Goal: Task Accomplishment & Management: Manage account settings

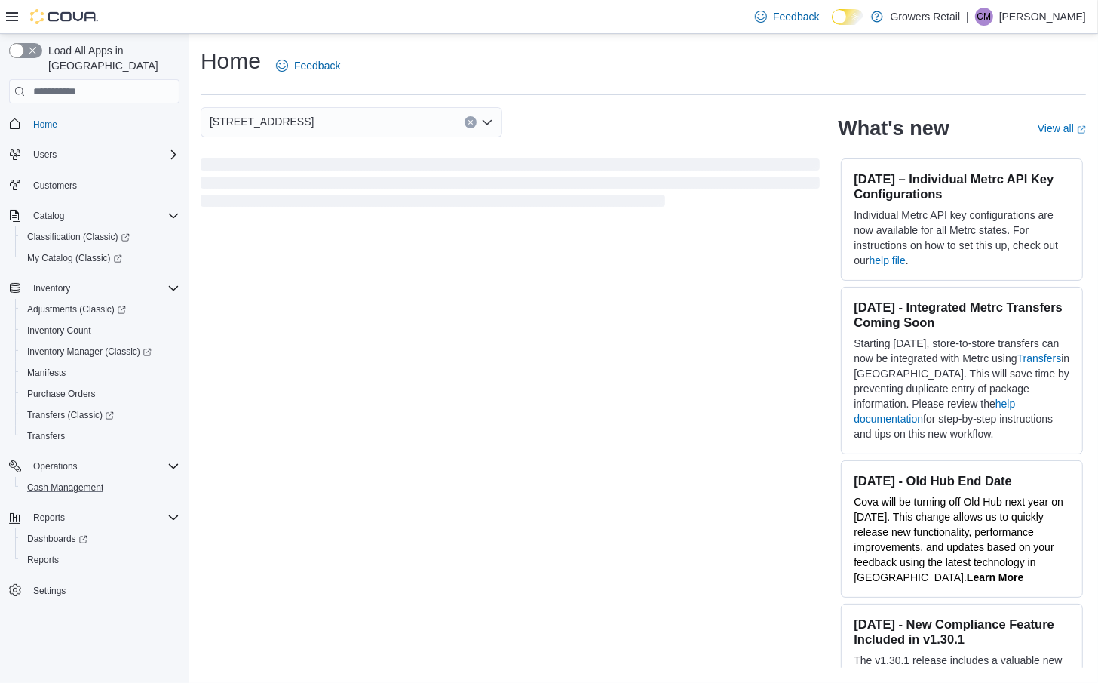
click at [87, 477] on button "Cash Management" at bounding box center [100, 487] width 170 height 21
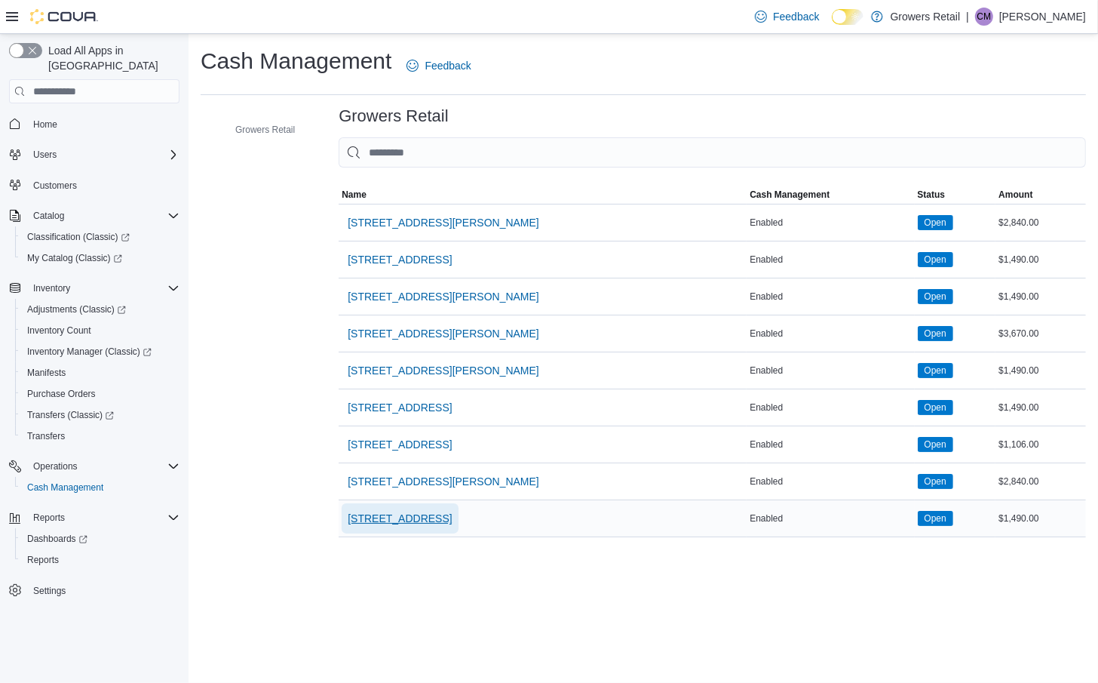
click at [447, 516] on span "[STREET_ADDRESS]" at bounding box center [400, 518] width 104 height 15
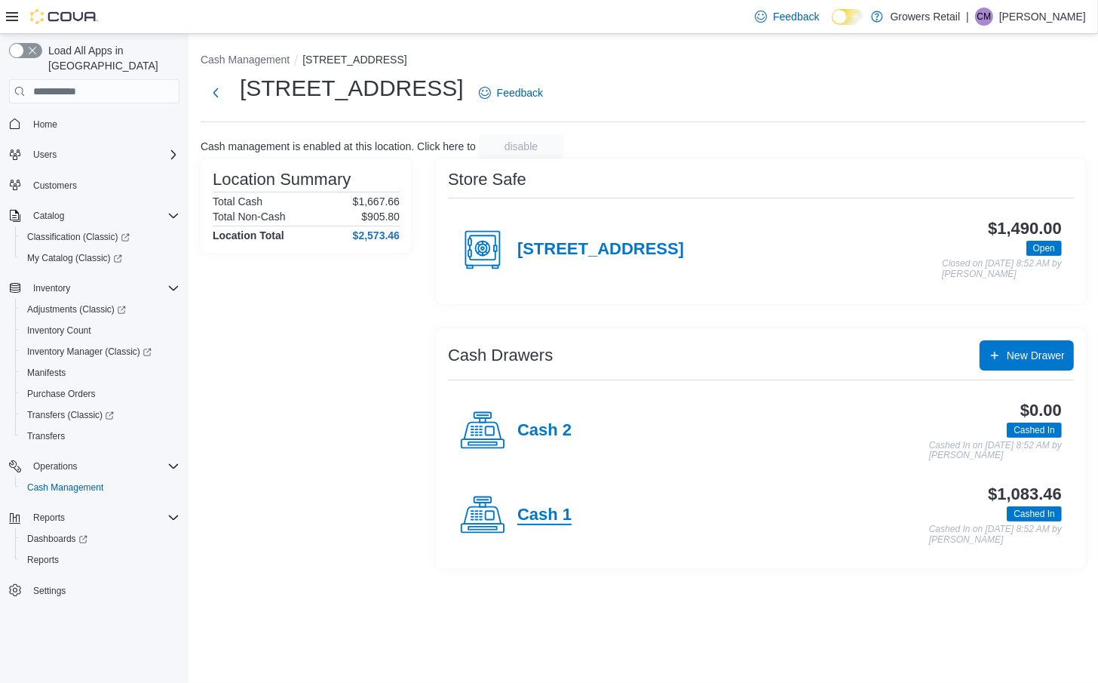
click at [545, 506] on h4 "Cash 1" at bounding box center [545, 515] width 54 height 20
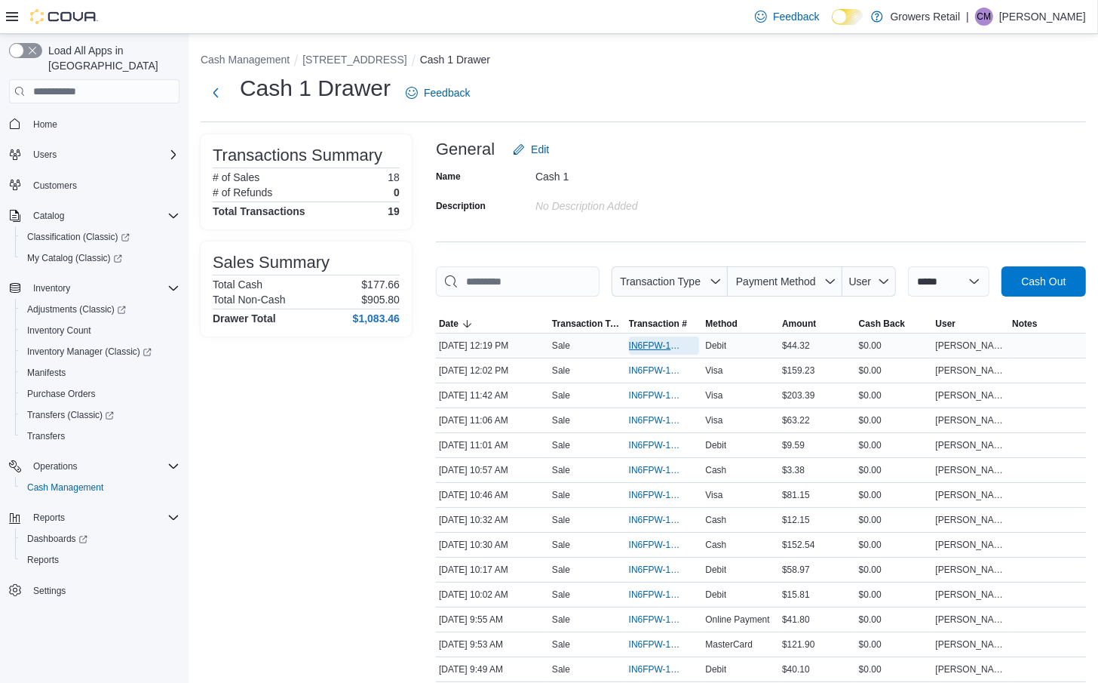
click at [653, 352] on span "IN6FPW-1995553" at bounding box center [657, 345] width 56 height 12
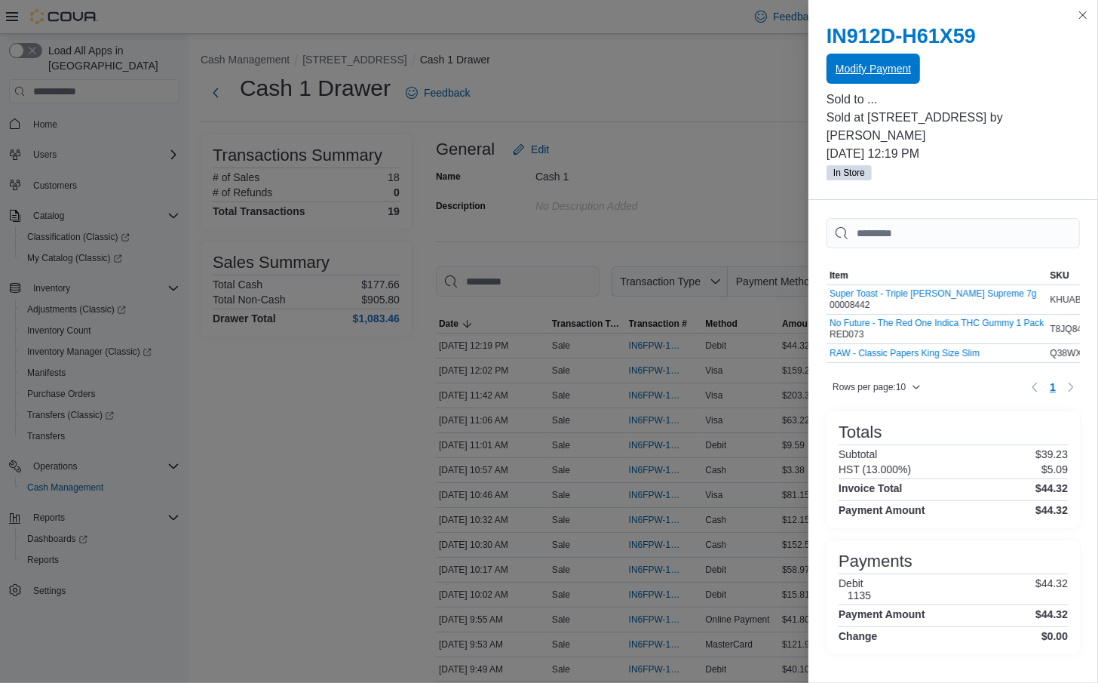
click at [849, 67] on span "Modify Payment" at bounding box center [873, 68] width 75 height 15
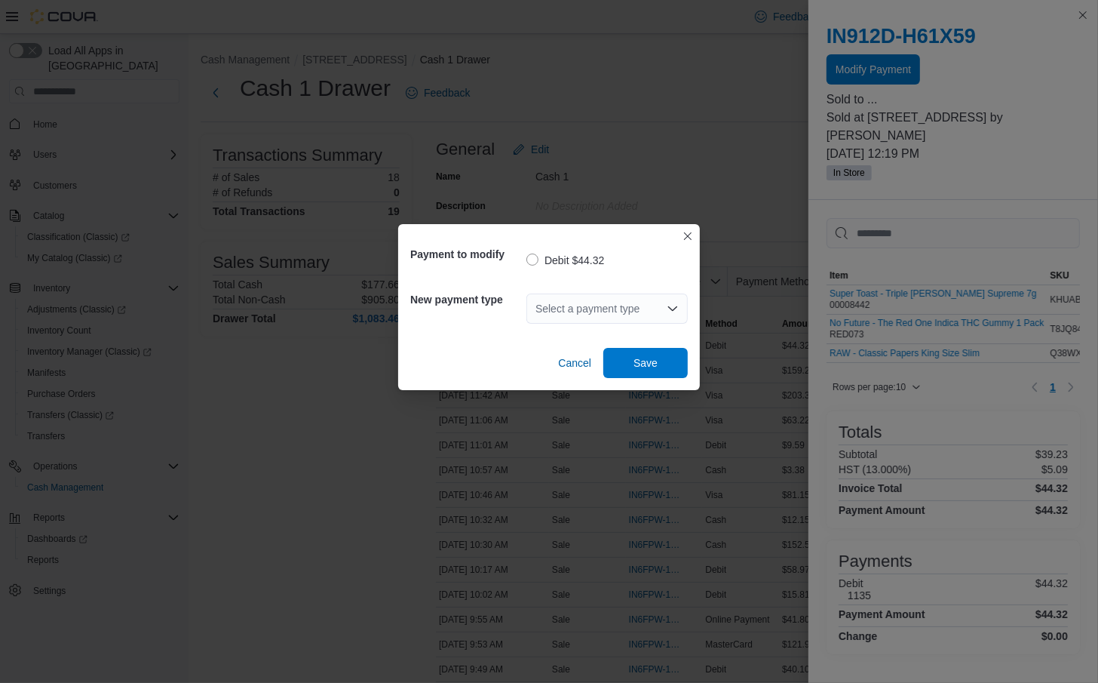
click at [604, 315] on div "Select a payment type" at bounding box center [607, 308] width 161 height 30
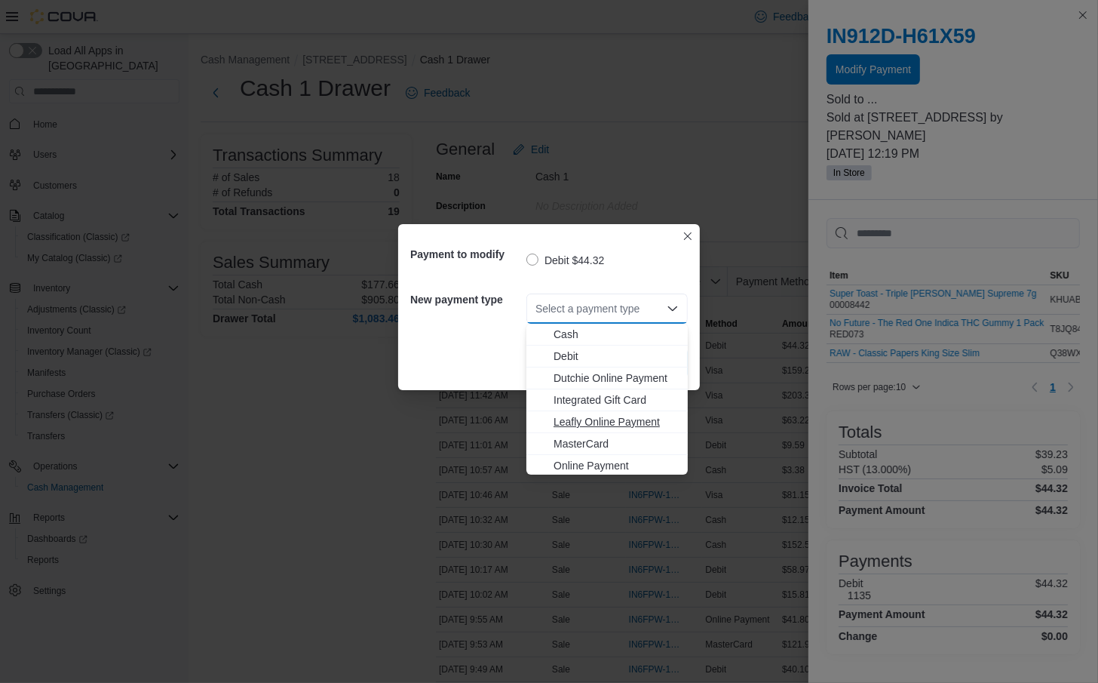
scroll to position [23, 0]
click at [598, 426] on span "MasterCard" at bounding box center [616, 420] width 125 height 15
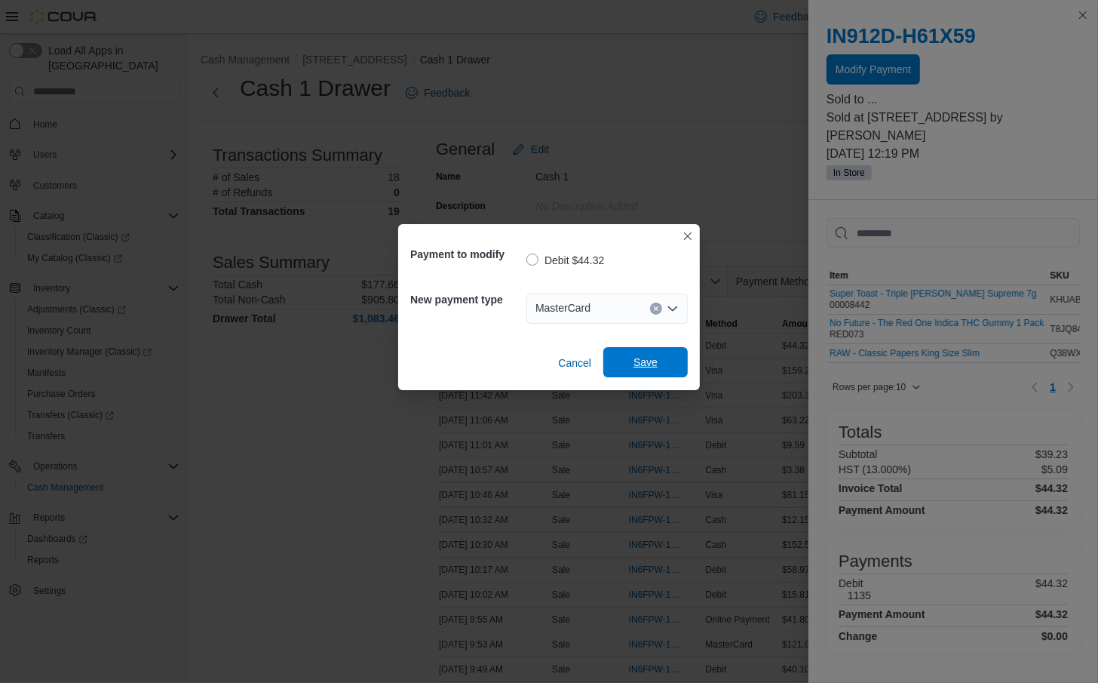
click at [631, 355] on span "Save" at bounding box center [646, 362] width 66 height 30
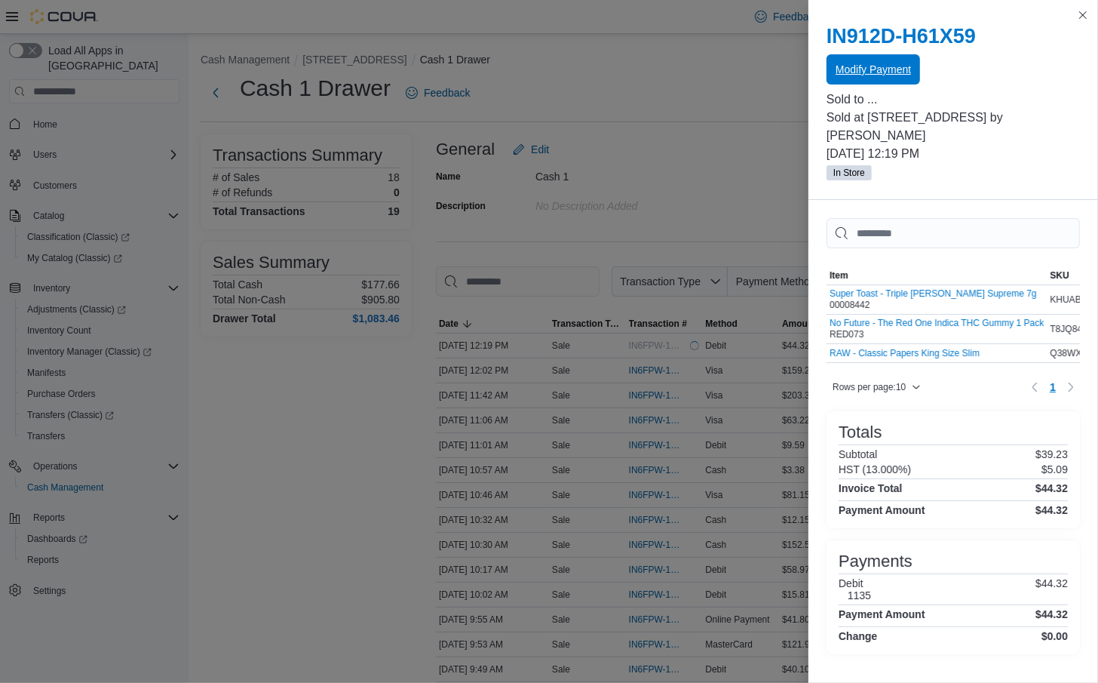
scroll to position [0, 0]
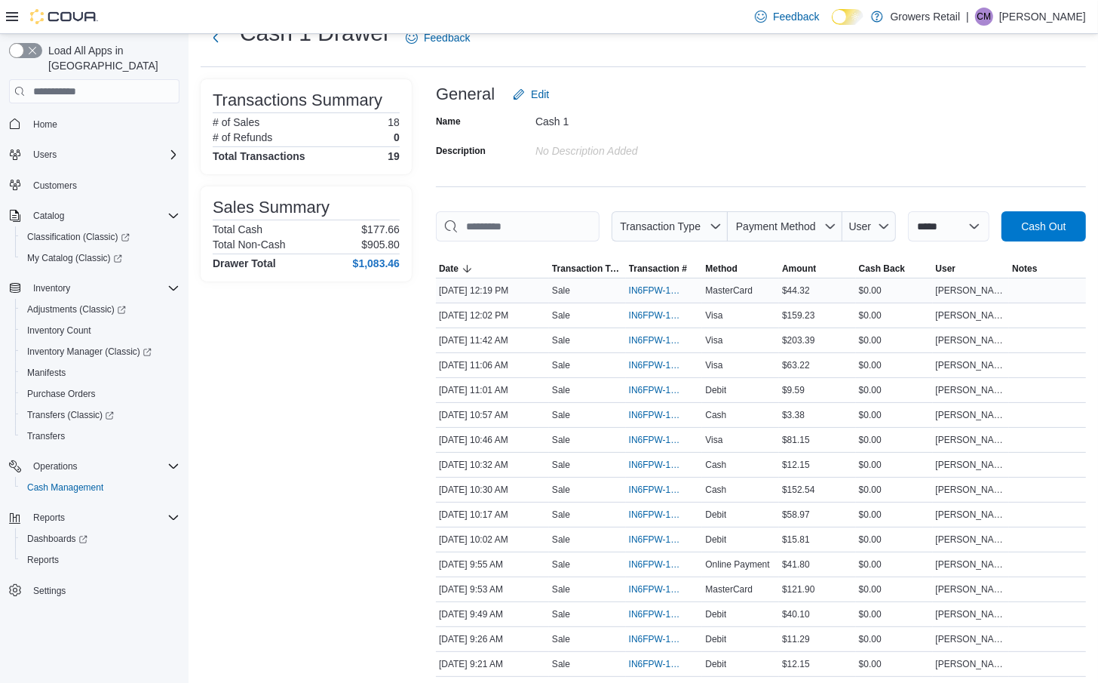
scroll to position [57, 0]
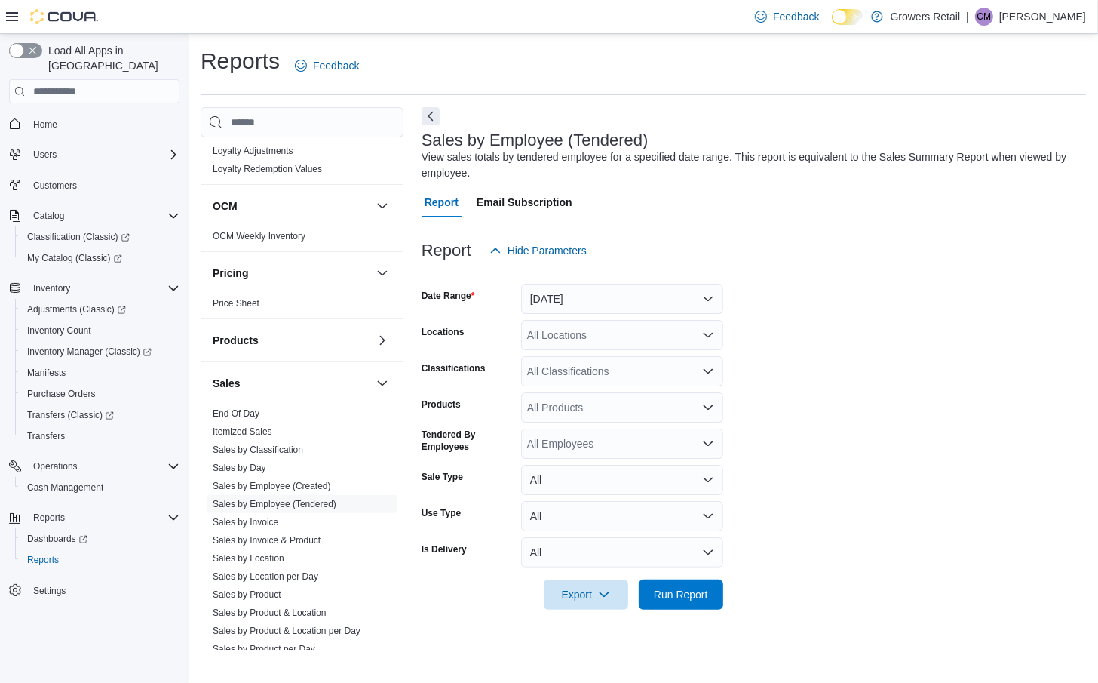
scroll to position [757, 0]
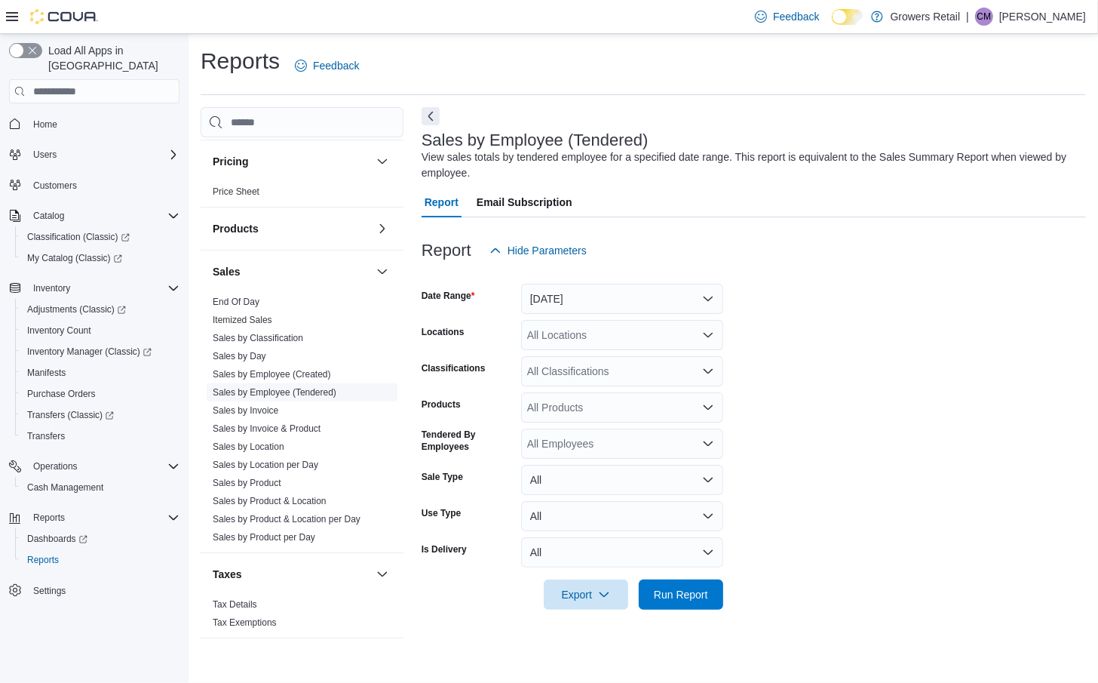
click at [320, 387] on link "Sales by Employee (Tendered)" at bounding box center [275, 392] width 124 height 11
click at [600, 293] on button "Yesterday" at bounding box center [622, 299] width 202 height 30
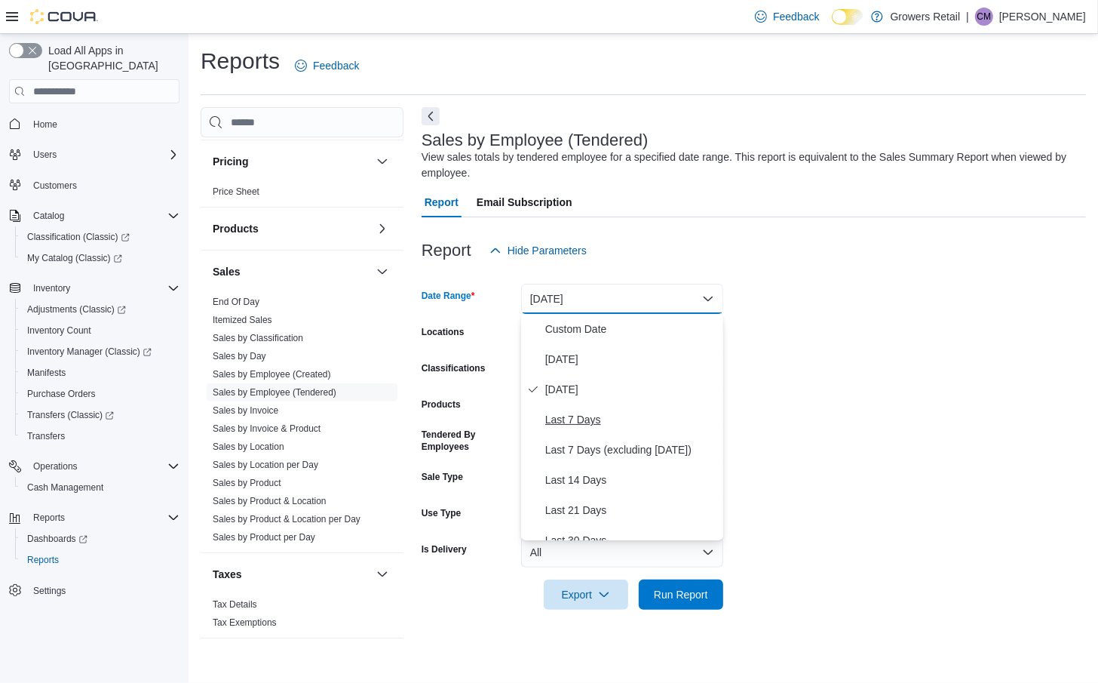
scroll to position [26, 0]
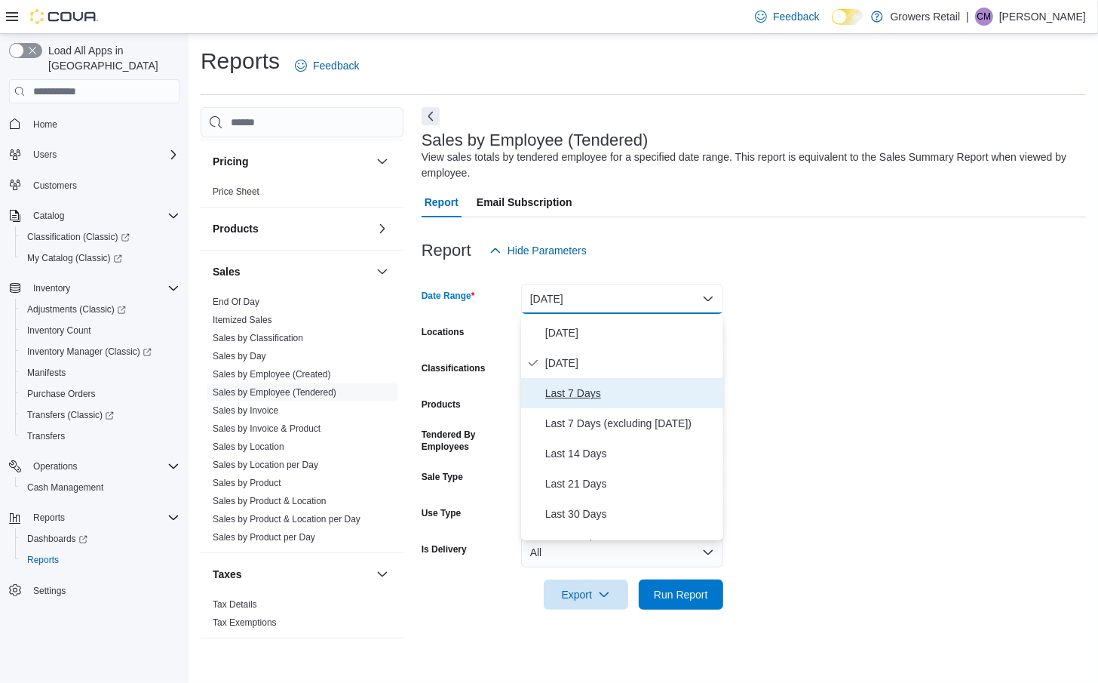
click at [625, 396] on span "Last 7 Days" at bounding box center [631, 393] width 172 height 18
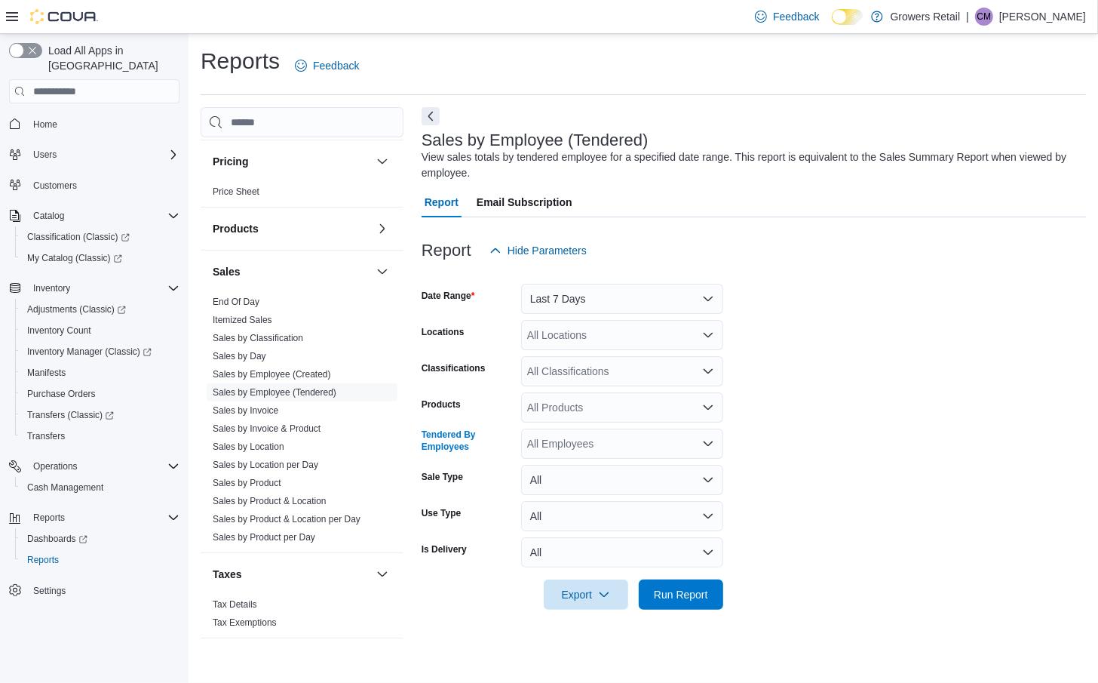
click at [591, 446] on div "All Employees" at bounding box center [622, 443] width 202 height 30
click at [776, 378] on form "Date Range Last 7 Days Locations All Locations Classifications All Classificati…" at bounding box center [754, 438] width 665 height 344
click at [599, 477] on button "All" at bounding box center [622, 480] width 202 height 30
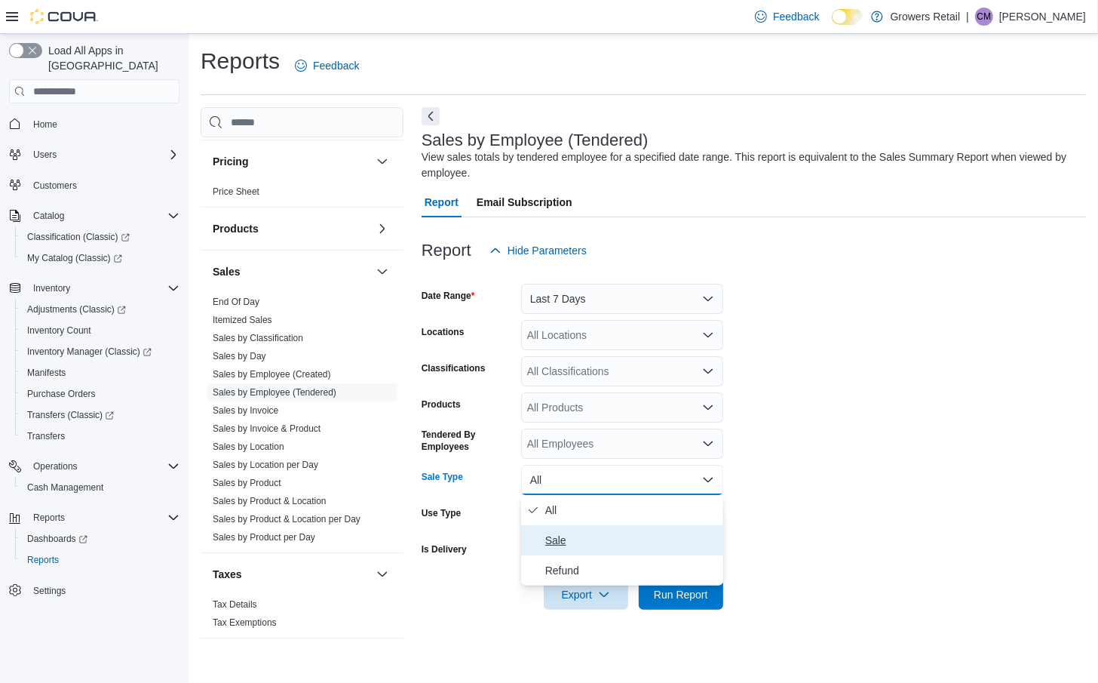
click at [605, 533] on span "Sale" at bounding box center [631, 540] width 172 height 18
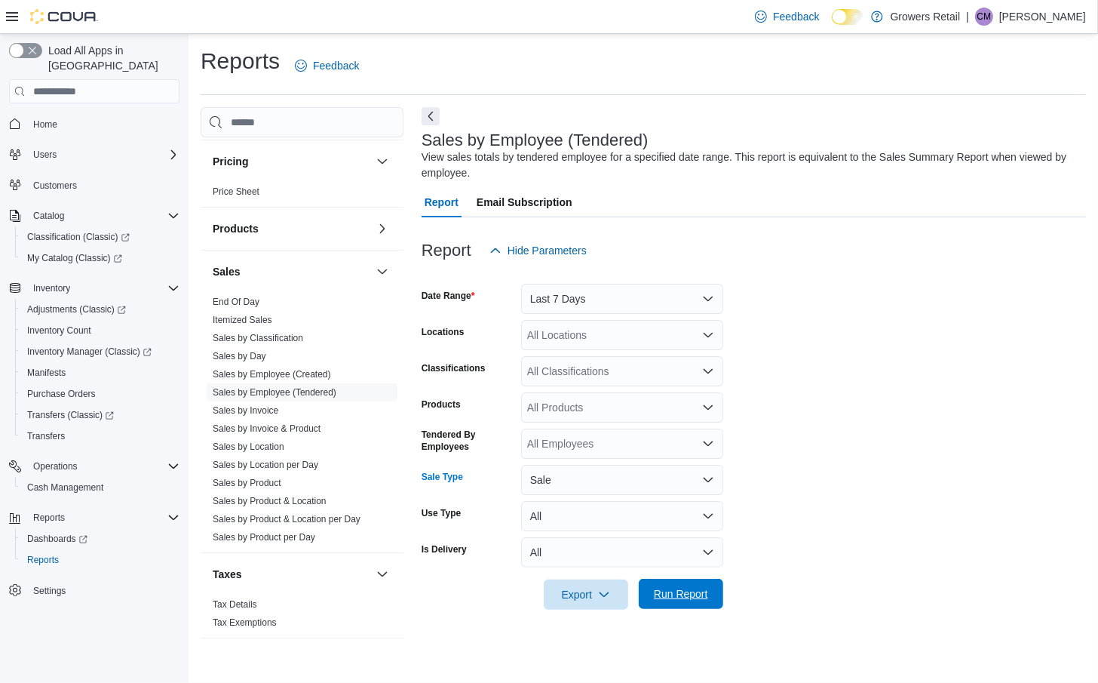
click at [682, 595] on span "Run Report" at bounding box center [681, 593] width 54 height 15
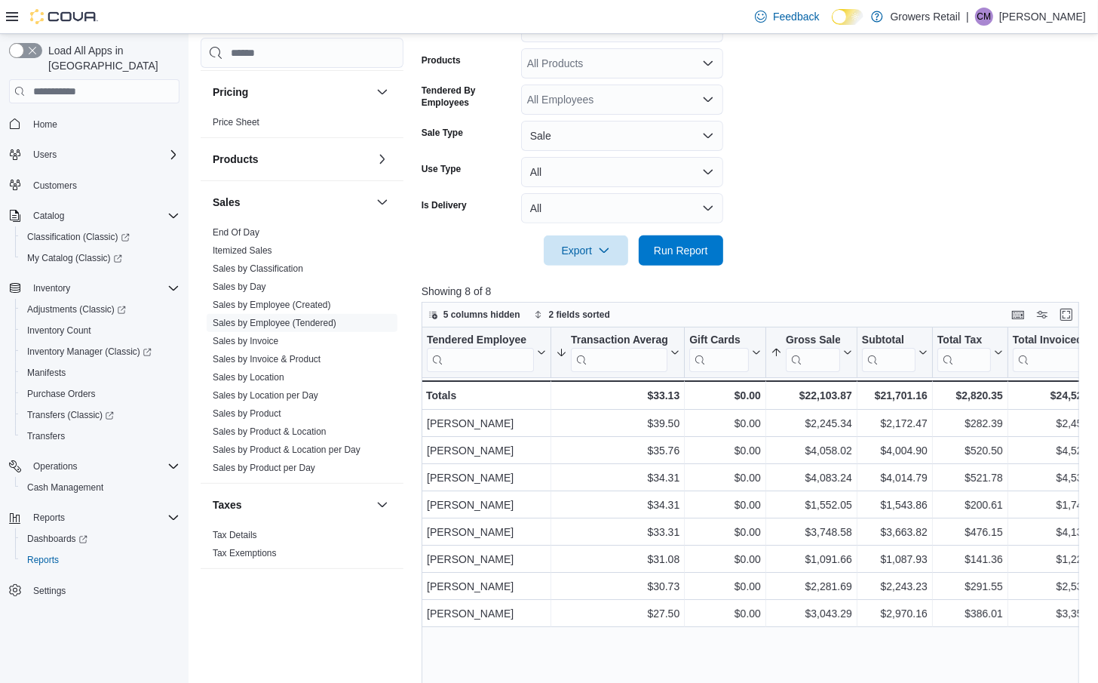
scroll to position [351, 0]
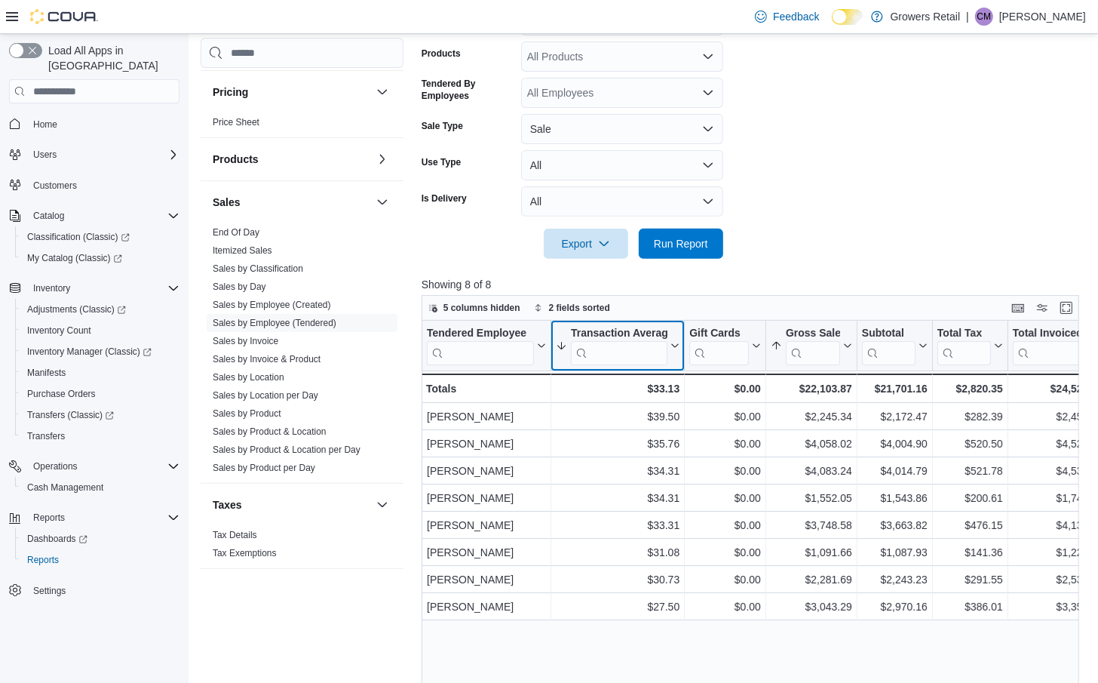
click at [674, 347] on icon at bounding box center [674, 345] width 12 height 9
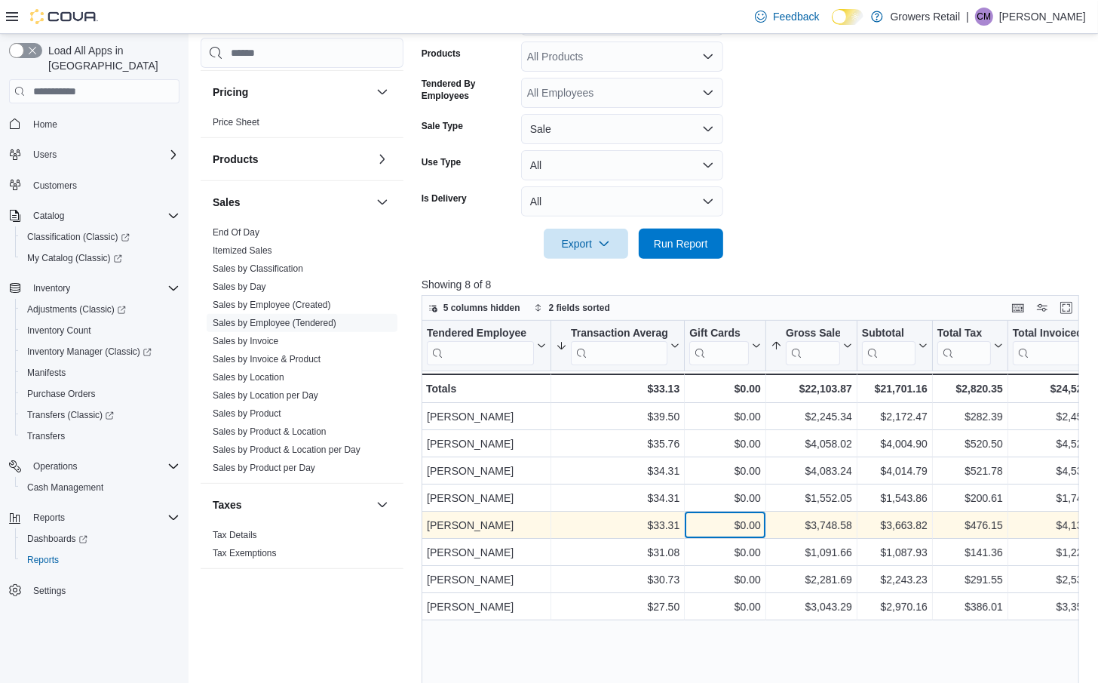
click at [698, 527] on div "$0.00" at bounding box center [726, 525] width 72 height 18
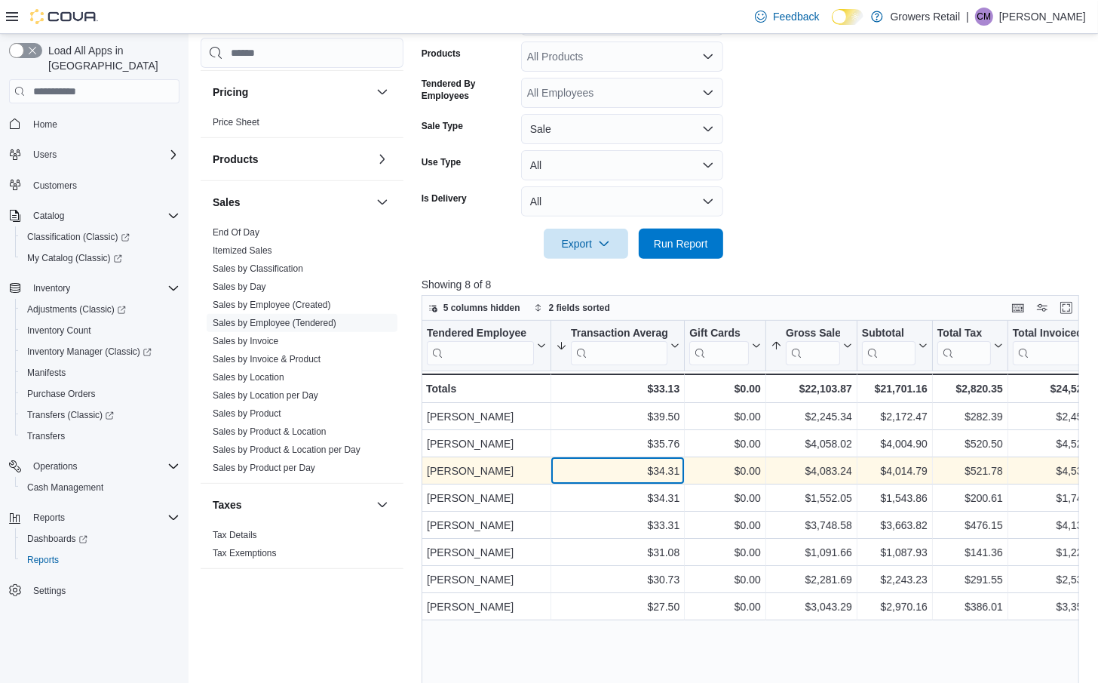
click at [664, 475] on div "$34.31" at bounding box center [618, 471] width 124 height 18
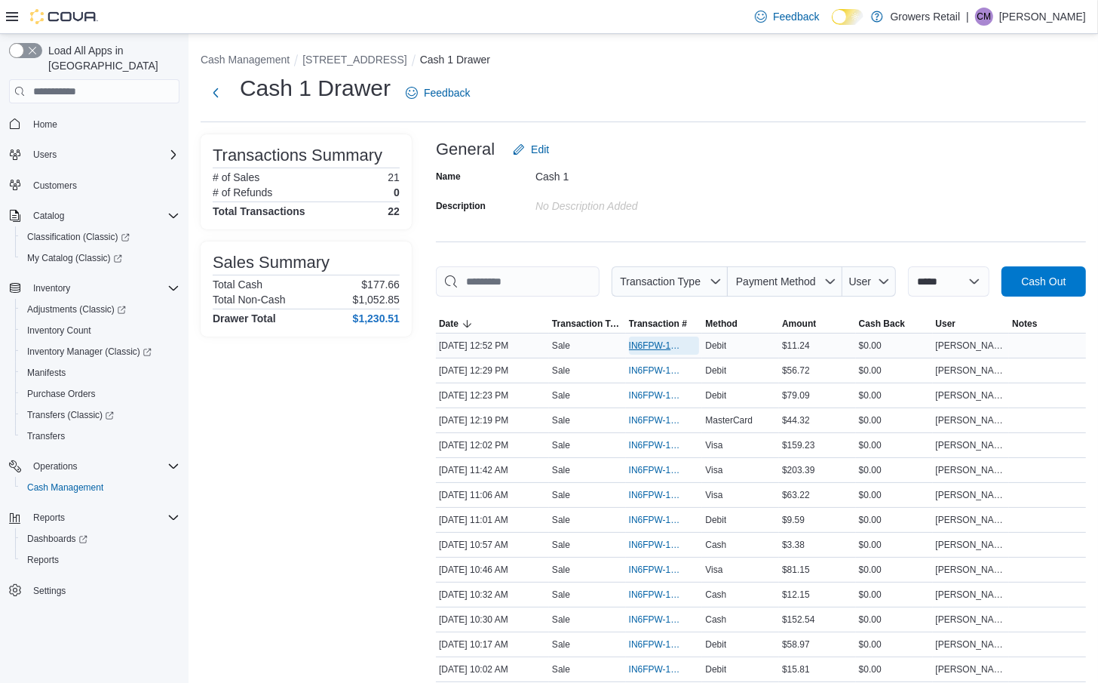
click at [663, 352] on span "IN6FPW-1995587" at bounding box center [657, 345] width 56 height 12
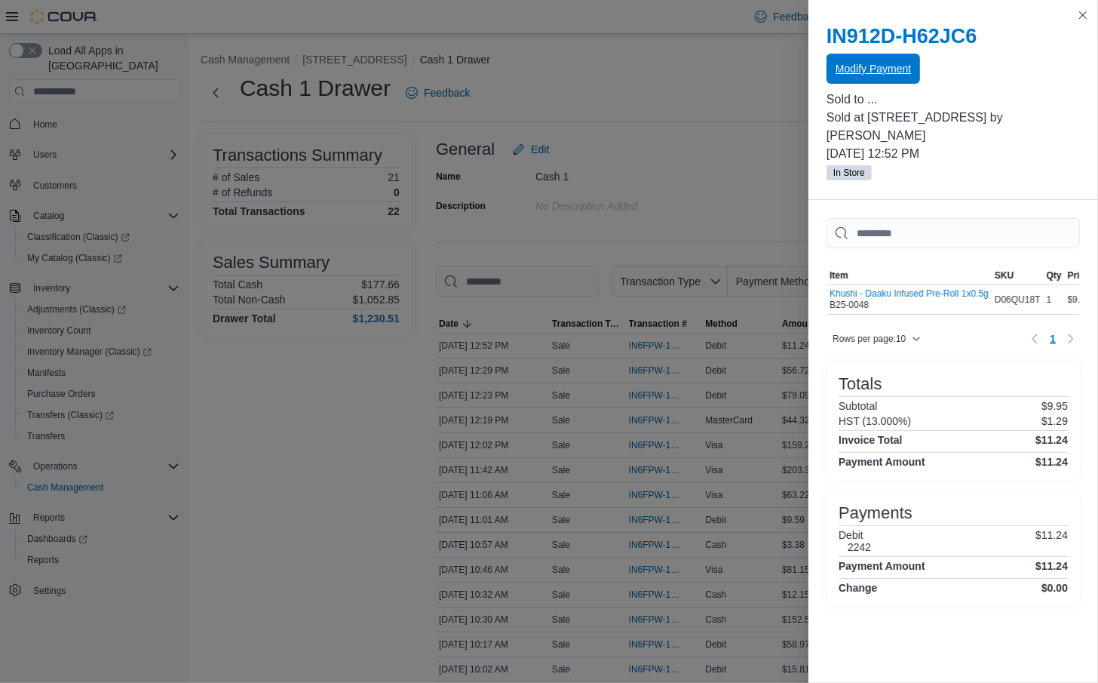
click at [903, 65] on span "Modify Payment" at bounding box center [873, 68] width 75 height 15
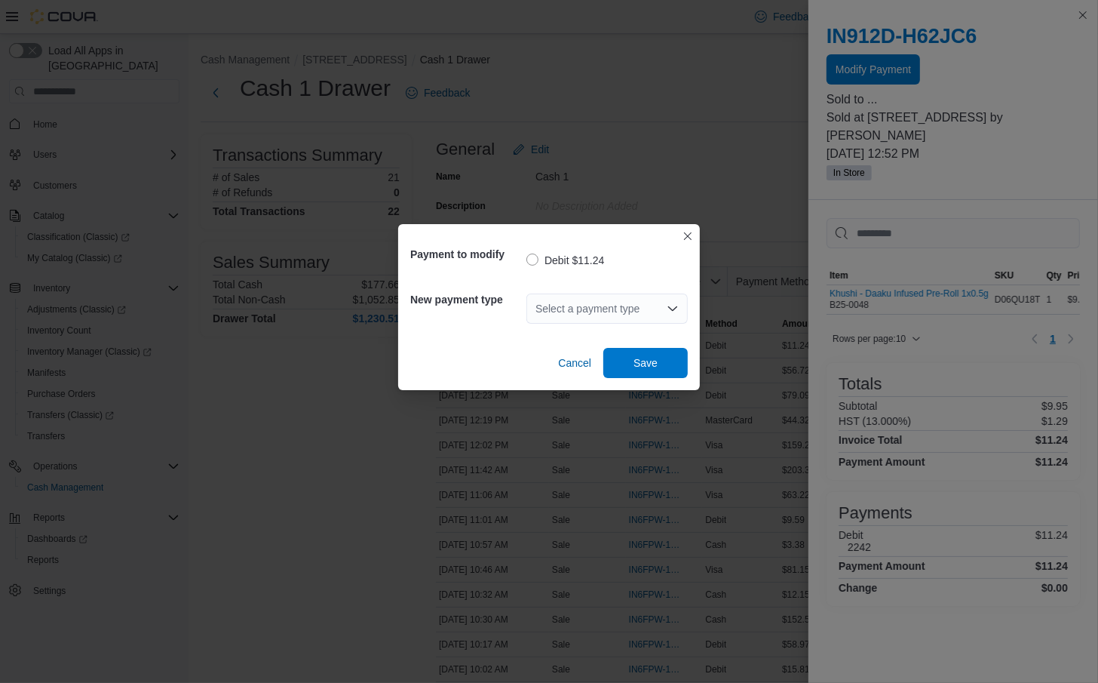
click at [629, 306] on div "Select a payment type" at bounding box center [607, 308] width 161 height 30
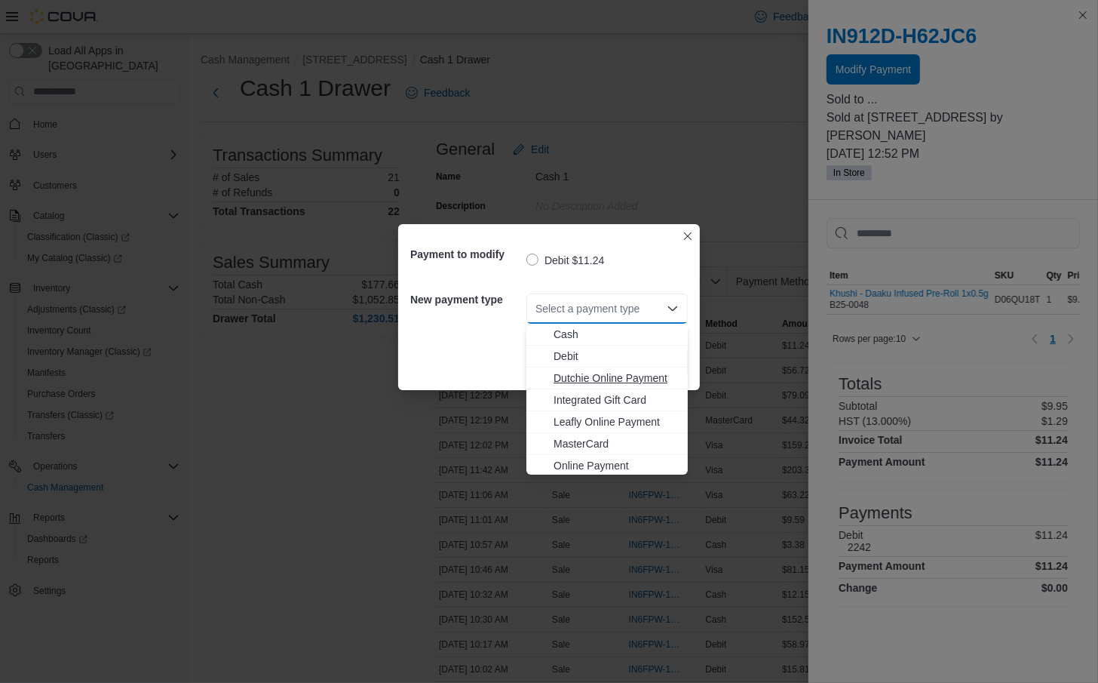
scroll to position [23, 0]
click at [591, 458] on span "Visa" at bounding box center [616, 463] width 125 height 15
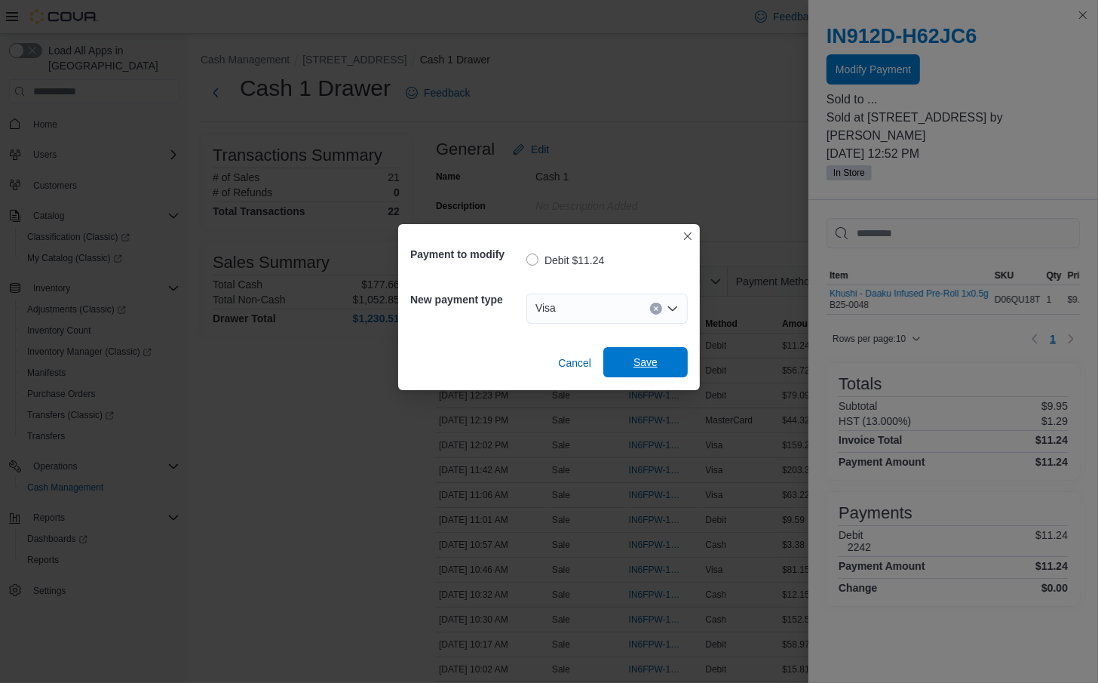
click at [647, 364] on span "Save" at bounding box center [646, 362] width 24 height 15
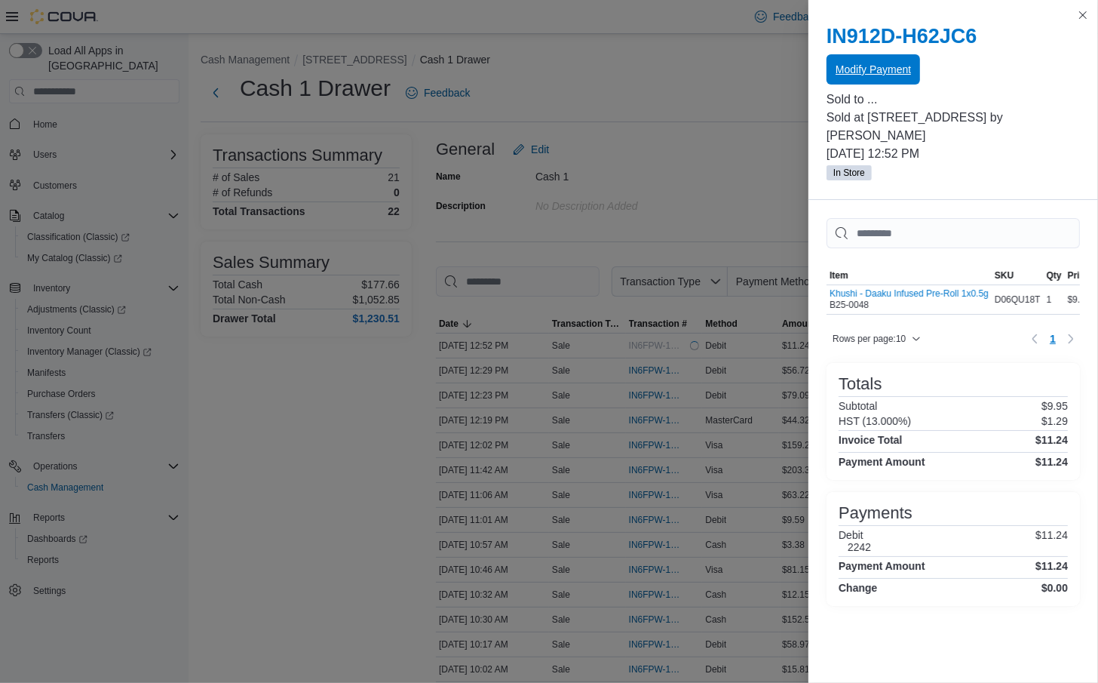
scroll to position [0, 0]
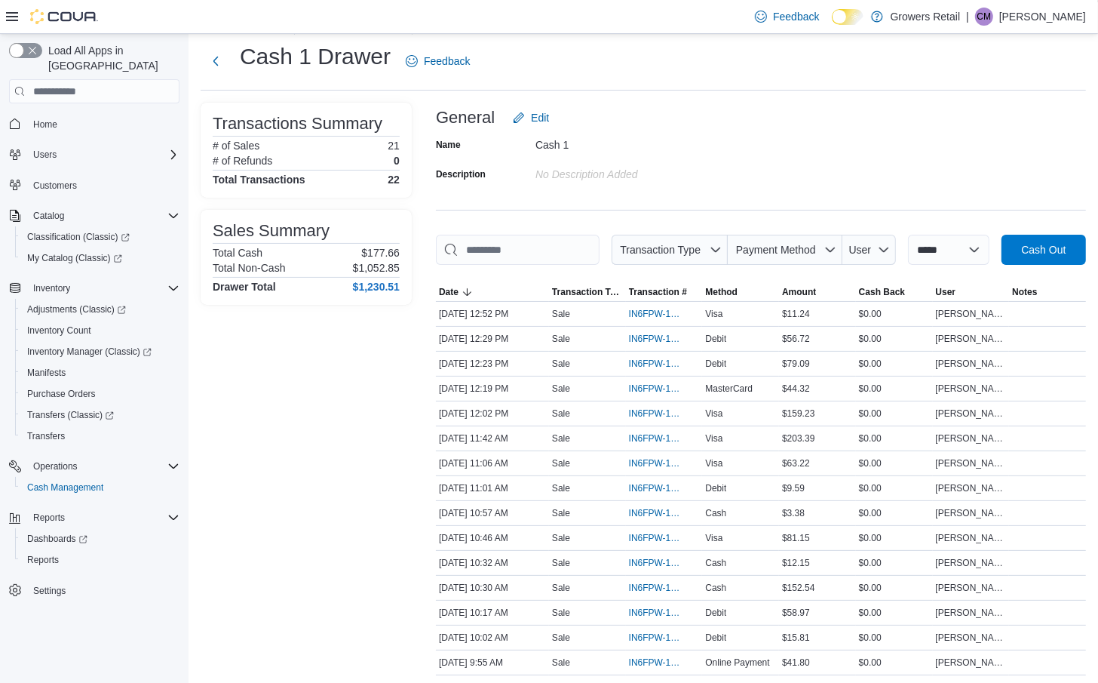
scroll to position [51, 0]
